Goal: Task Accomplishment & Management: Manage account settings

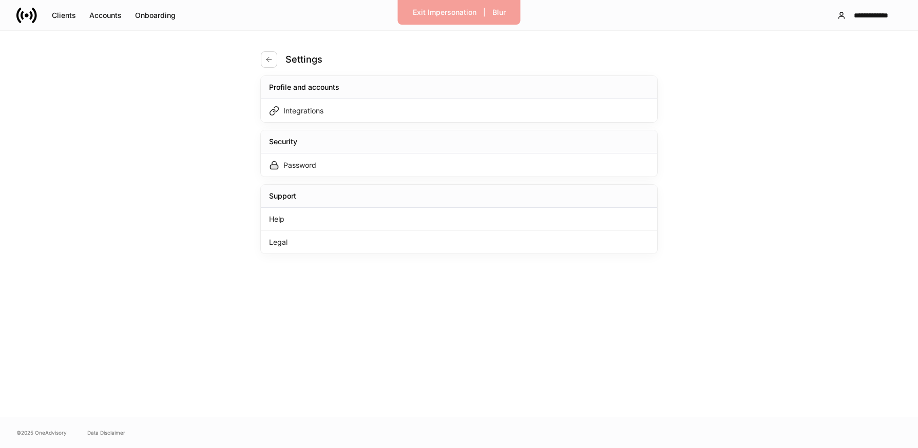
click at [443, 105] on div "Integrations" at bounding box center [459, 110] width 397 height 23
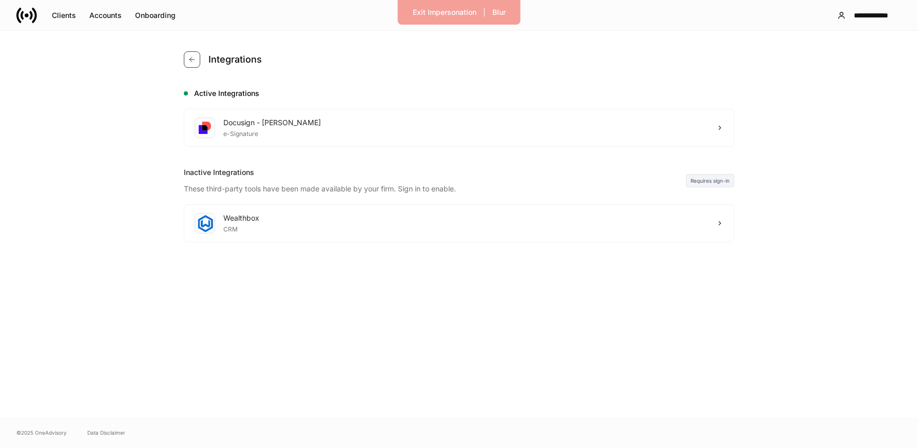
click at [191, 62] on icon "button" at bounding box center [192, 59] width 8 height 8
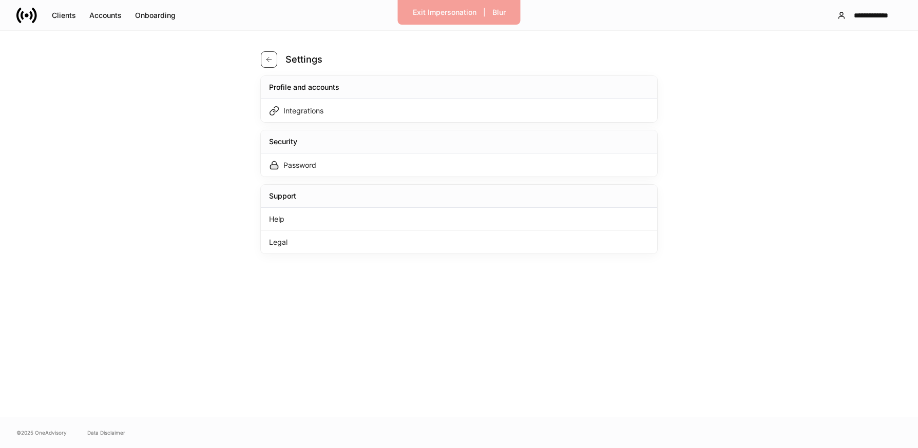
click at [269, 60] on icon "button" at bounding box center [269, 59] width 5 height 5
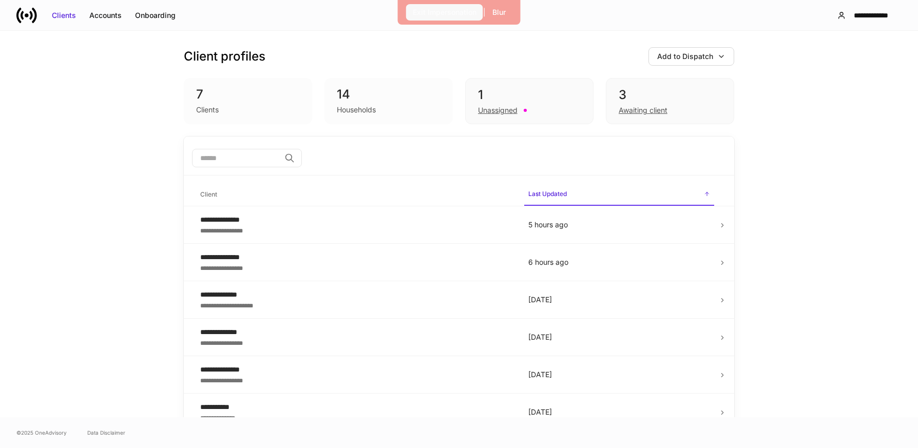
click at [418, 9] on div "Exit Impersonation" at bounding box center [445, 12] width 64 height 10
